Goal: Task Accomplishment & Management: Complete application form

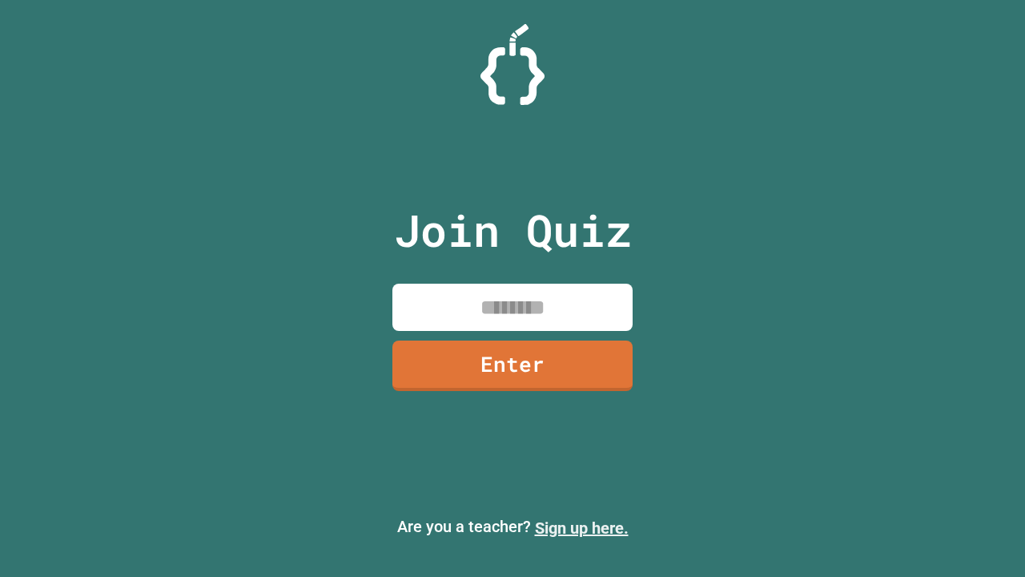
click at [582, 528] on link "Sign up here." at bounding box center [582, 527] width 94 height 19
